Goal: Obtain resource: Download file/media

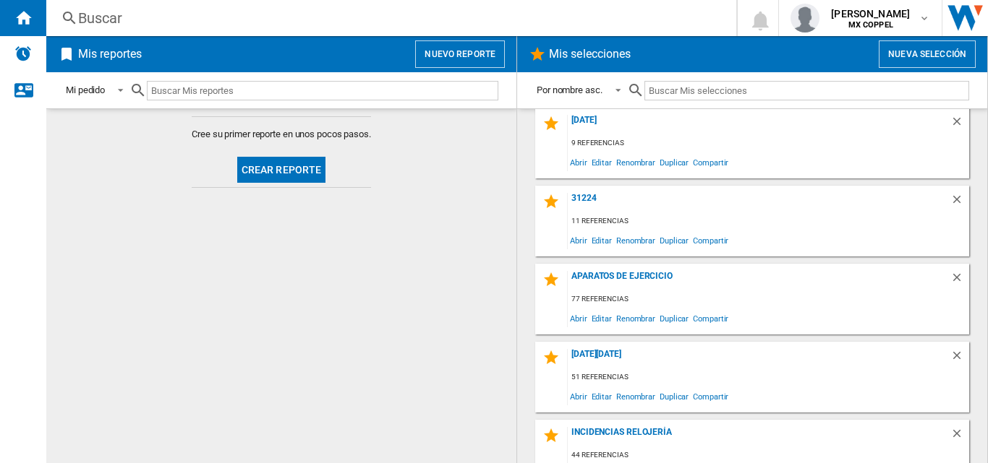
scroll to position [506, 0]
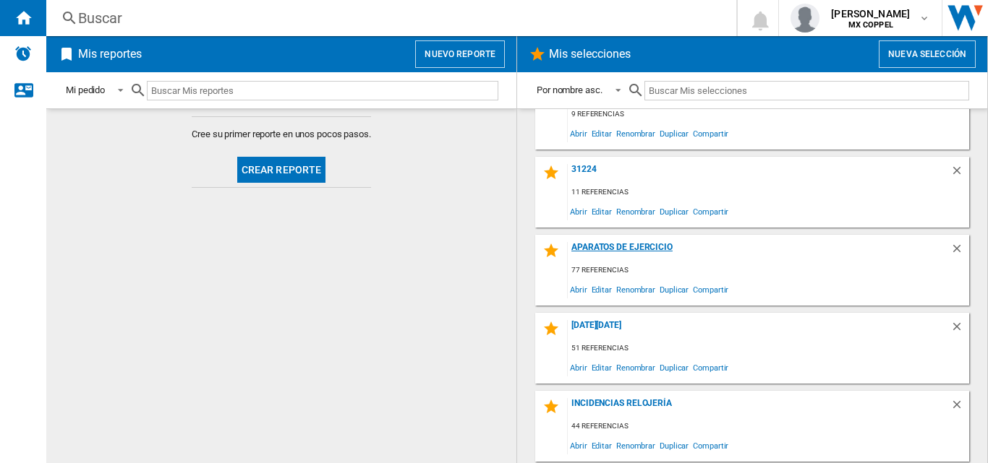
click at [636, 252] on div "Aparatos de ejercicio" at bounding box center [759, 252] width 383 height 20
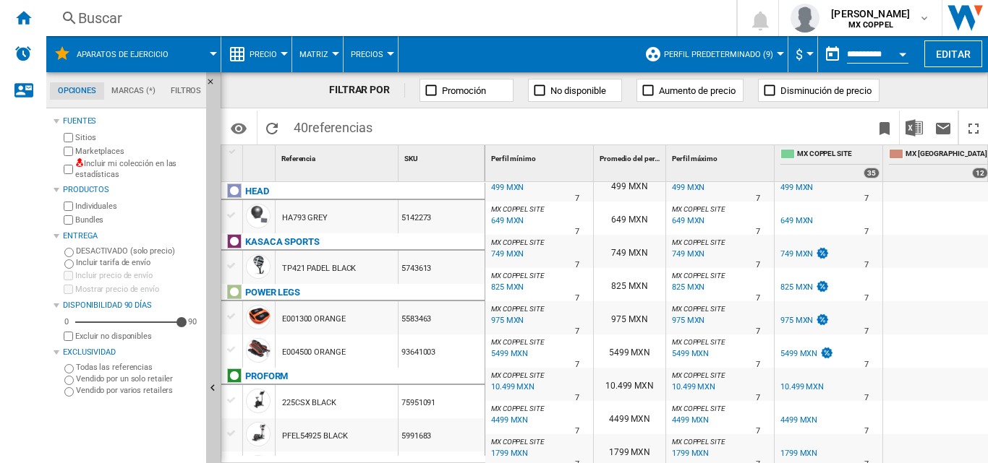
scroll to position [434, 0]
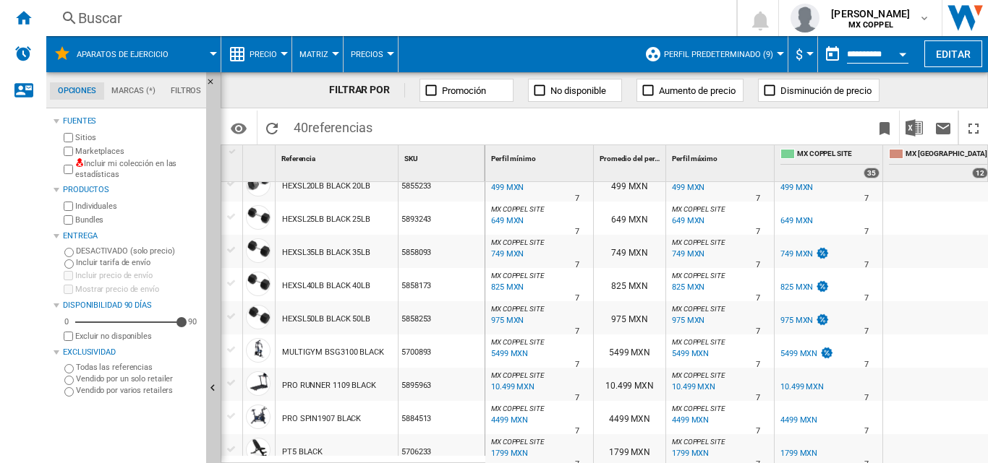
click at [810, 52] on div "Currency" at bounding box center [809, 54] width 7 height 4
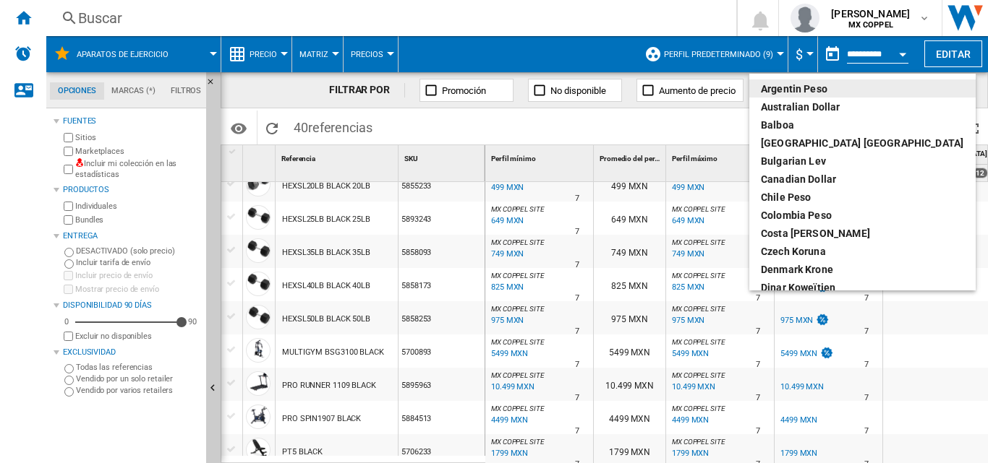
click at [968, 82] on md-backdrop at bounding box center [494, 231] width 988 height 463
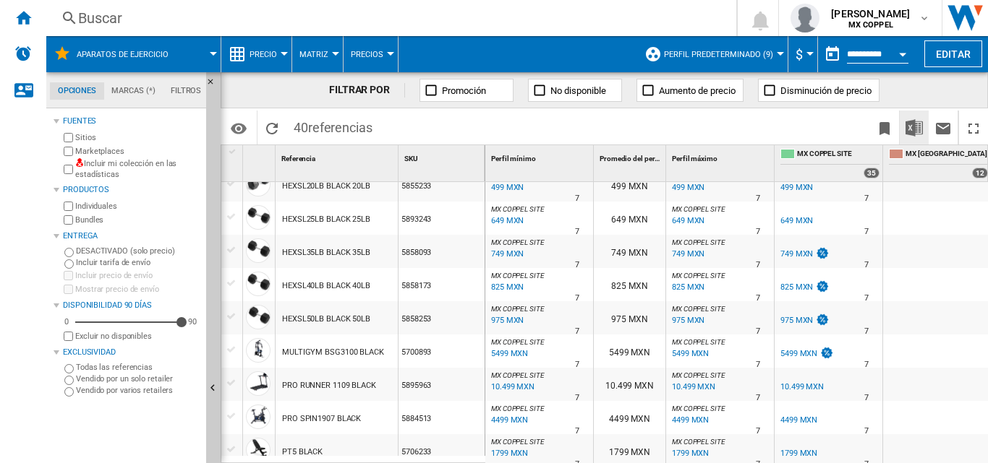
click at [918, 123] on img "Descargar en Excel" at bounding box center [913, 127] width 17 height 17
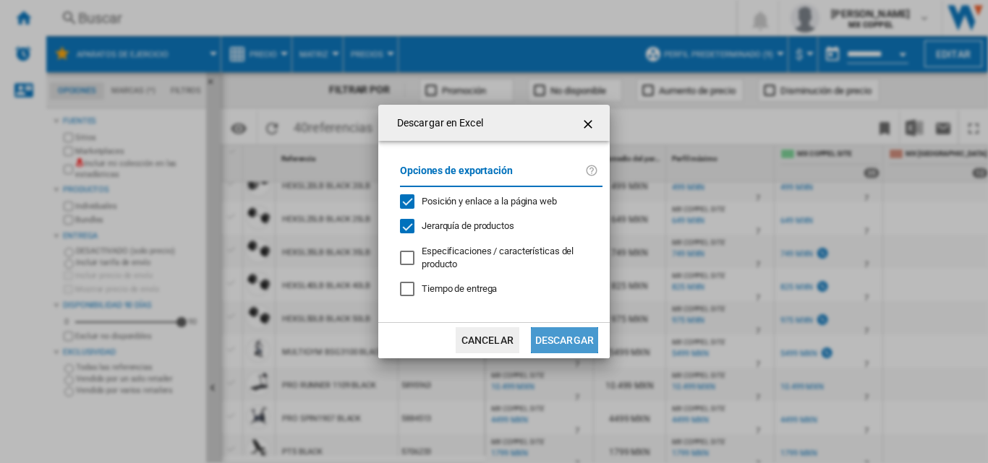
click at [576, 340] on button "Descargar" at bounding box center [564, 341] width 67 height 26
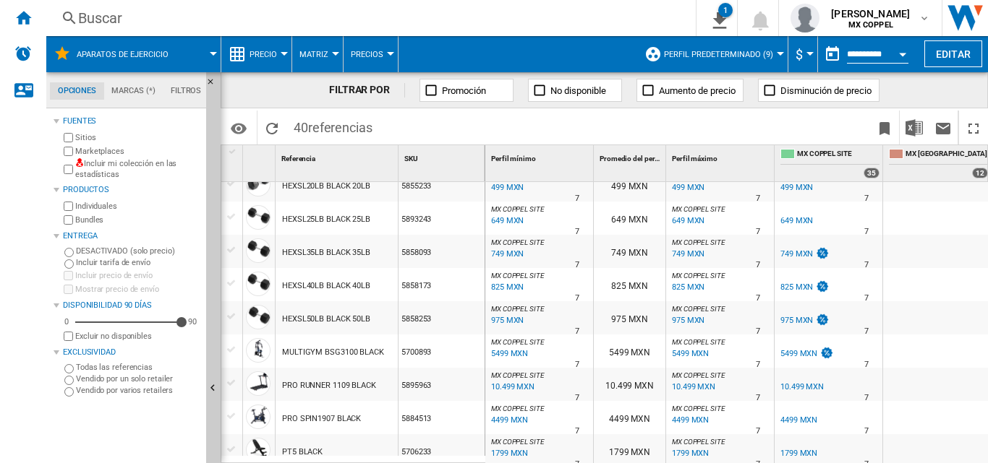
click at [931, 217] on div at bounding box center [937, 218] width 108 height 33
